Goal: Manage account settings

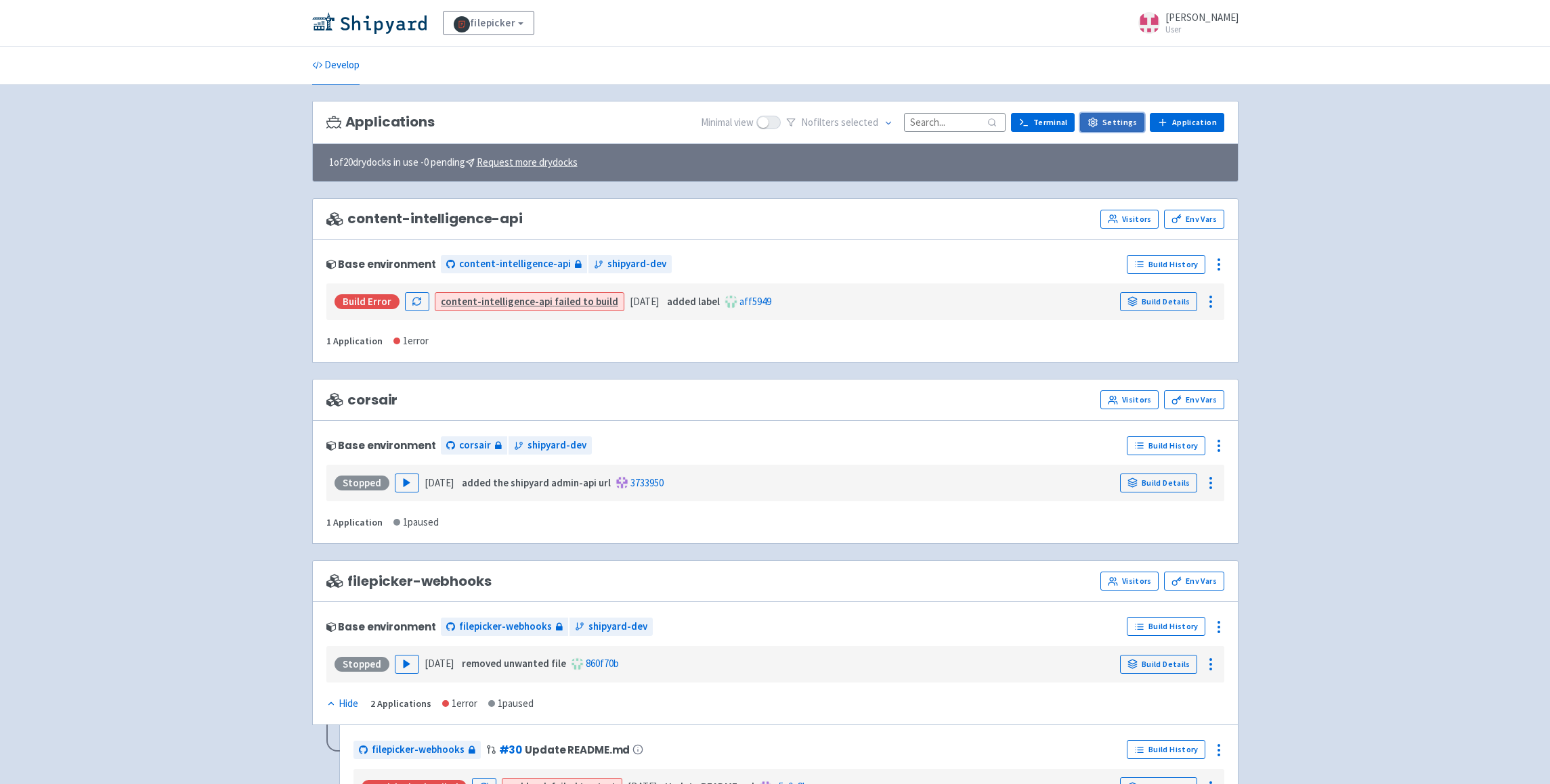
click at [1120, 119] on link "Settings" at bounding box center [1112, 122] width 65 height 19
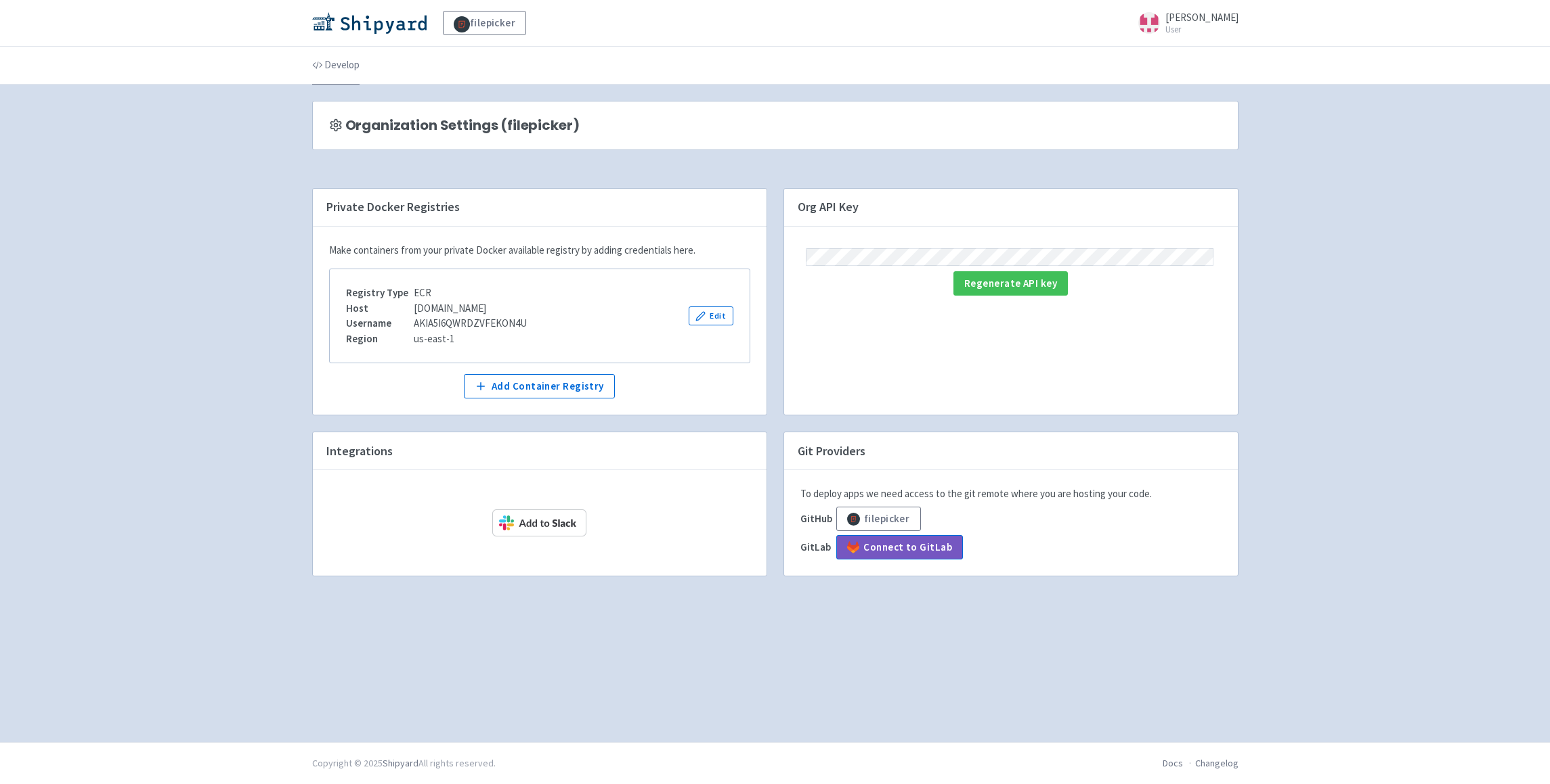
click at [345, 71] on link "Develop" at bounding box center [335, 66] width 48 height 38
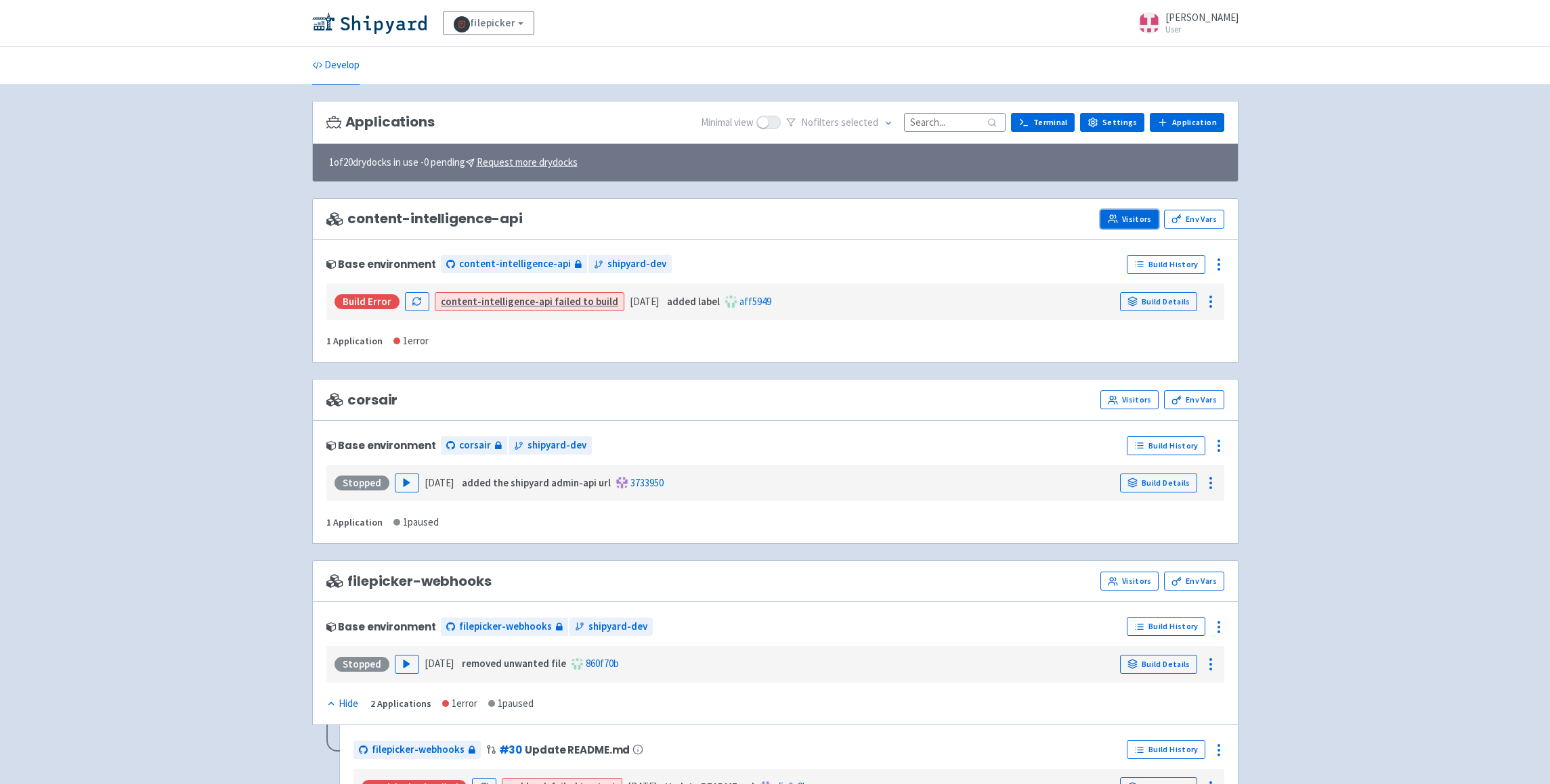
click at [1124, 214] on link "Visitors" at bounding box center [1129, 219] width 58 height 19
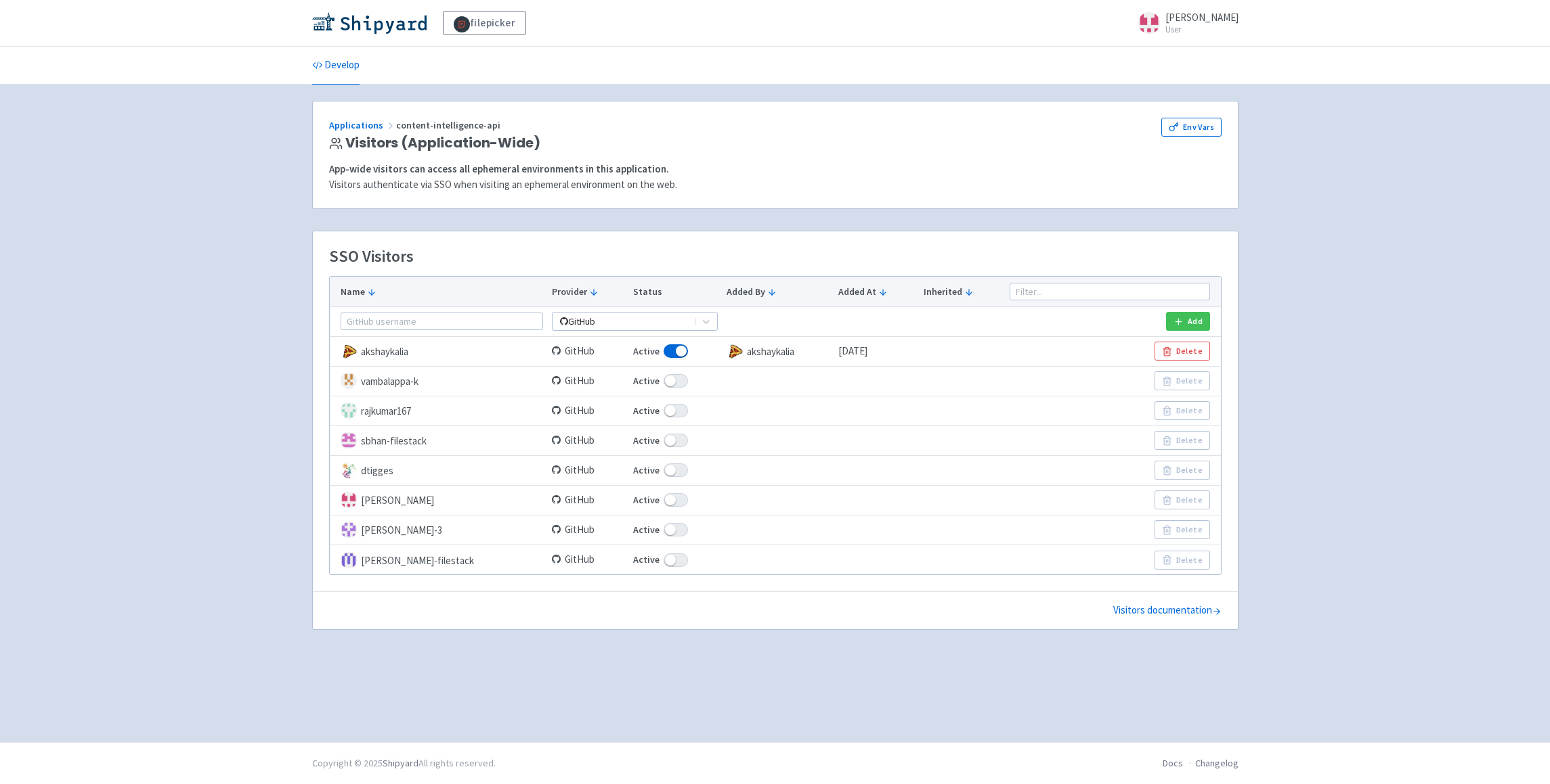
click at [664, 440] on span at bounding box center [676, 440] width 24 height 13
click at [642, 440] on input "Active" at bounding box center [638, 441] width 9 height 9
checkbox input "false"
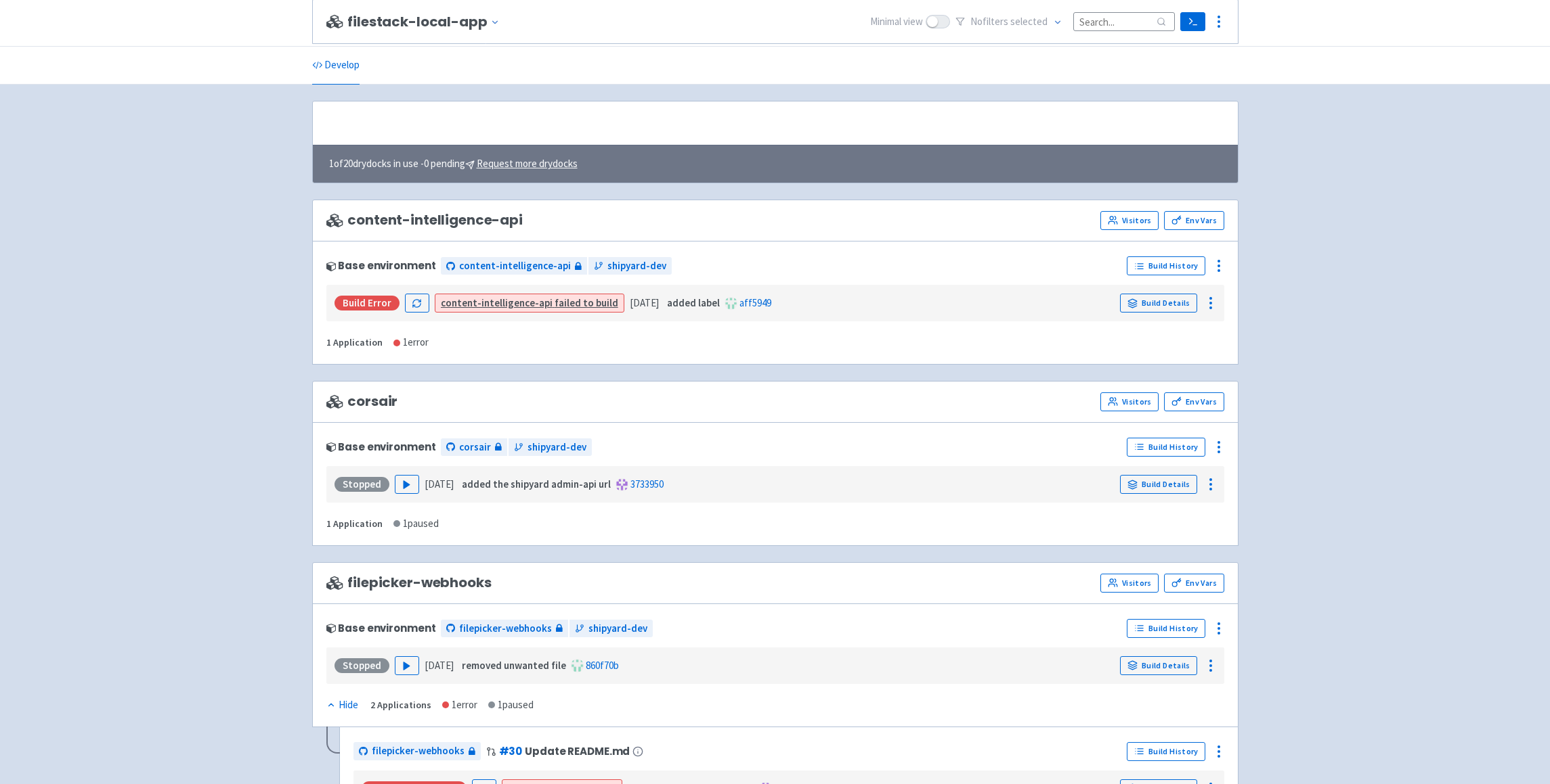
scroll to position [906, 0]
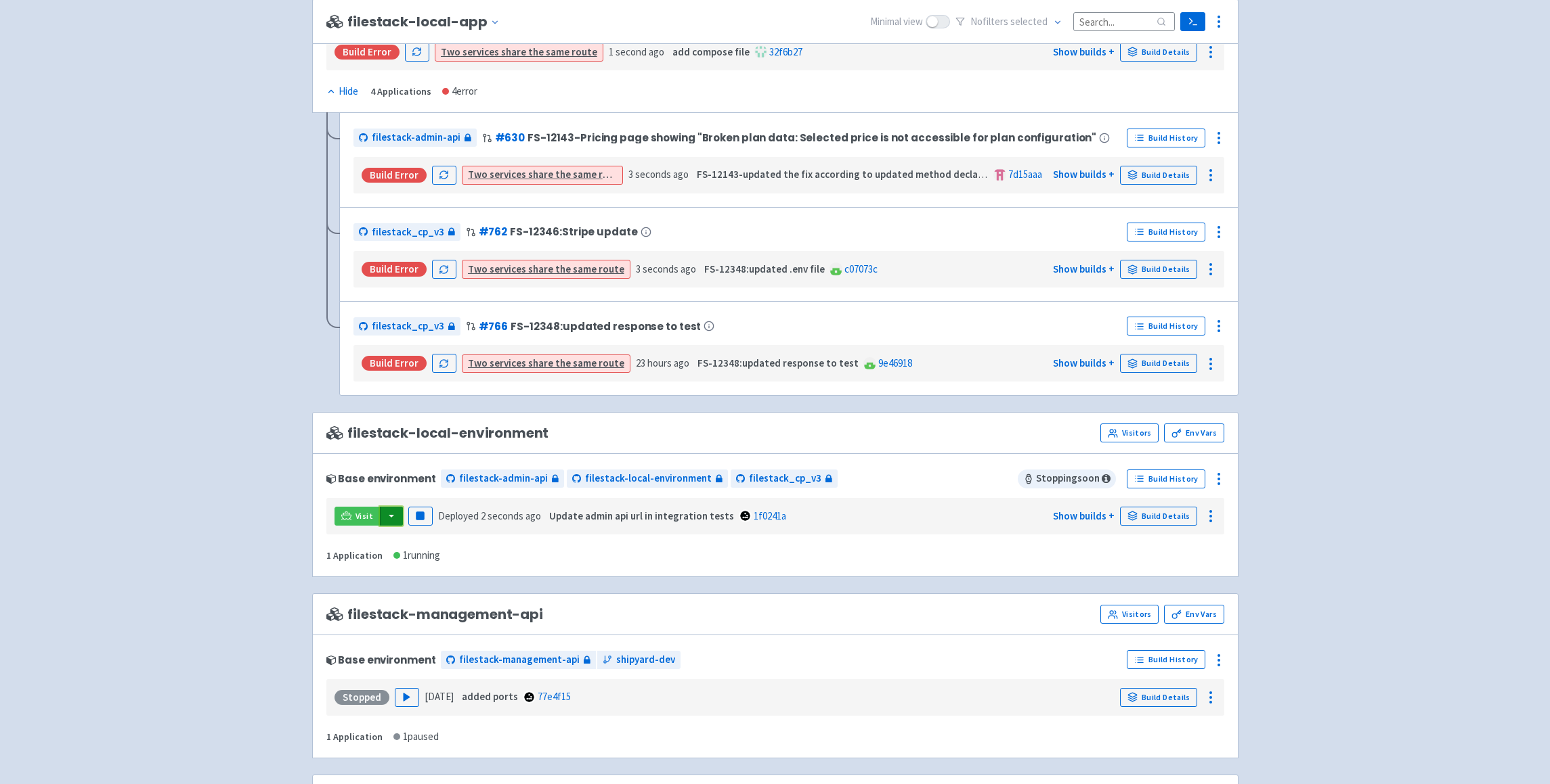
click at [390, 519] on button "button" at bounding box center [392, 515] width 23 height 19
click at [447, 543] on link "filestack_cp_v3 (dev-portal)" at bounding box center [476, 543] width 195 height 21
